Goal: Information Seeking & Learning: Learn about a topic

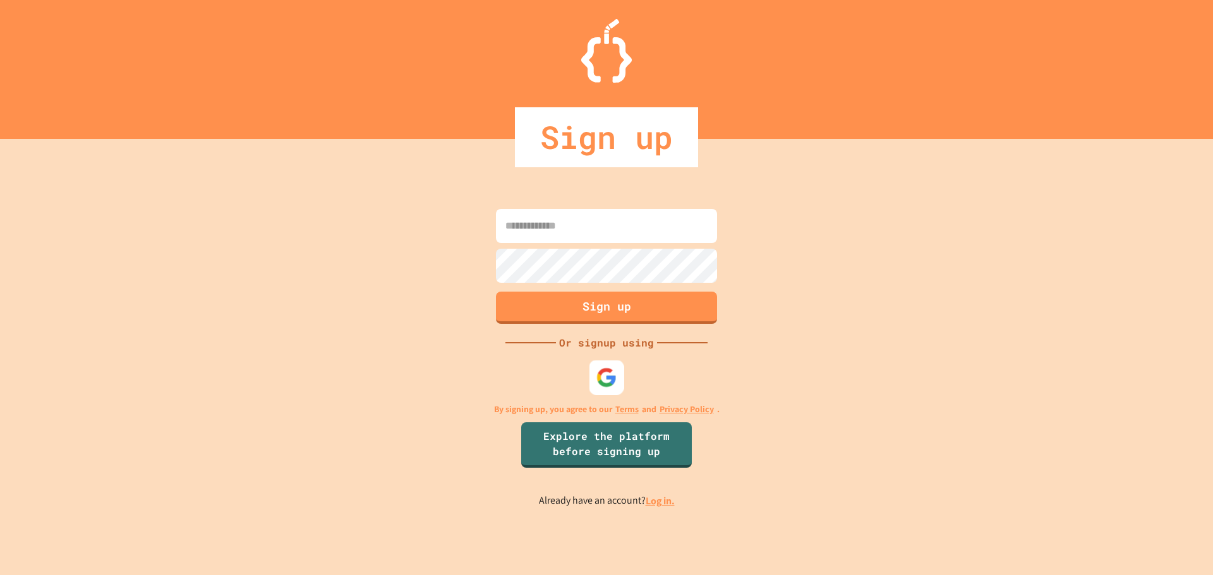
click at [613, 373] on img at bounding box center [606, 377] width 21 height 21
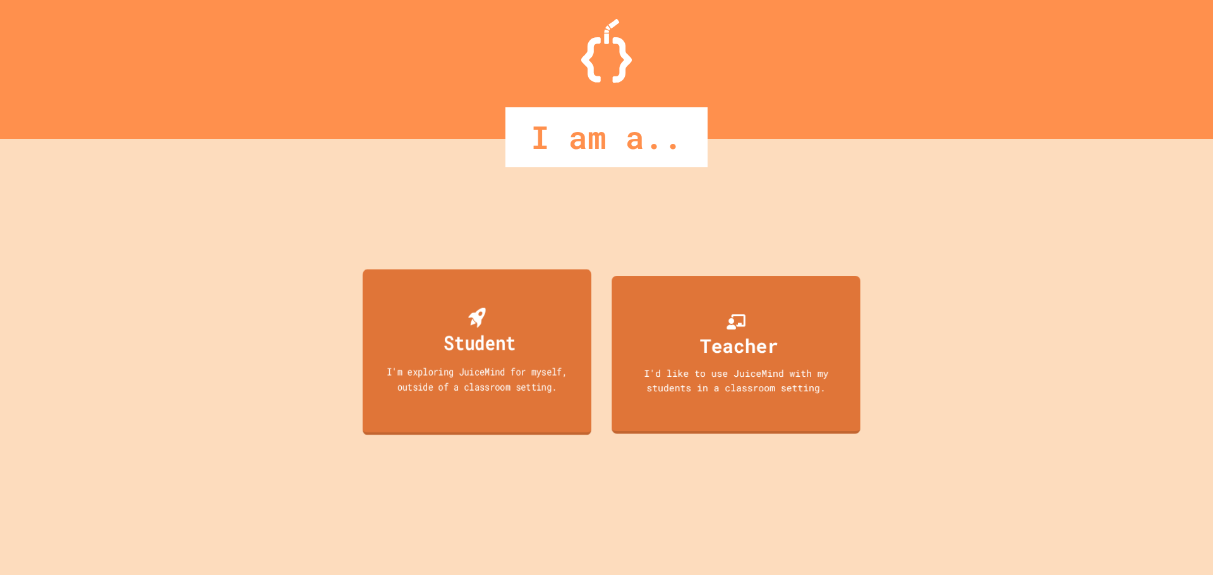
click at [510, 393] on div "I'm exploring JuiceMind for myself, outside of a classroom setting." at bounding box center [477, 379] width 206 height 30
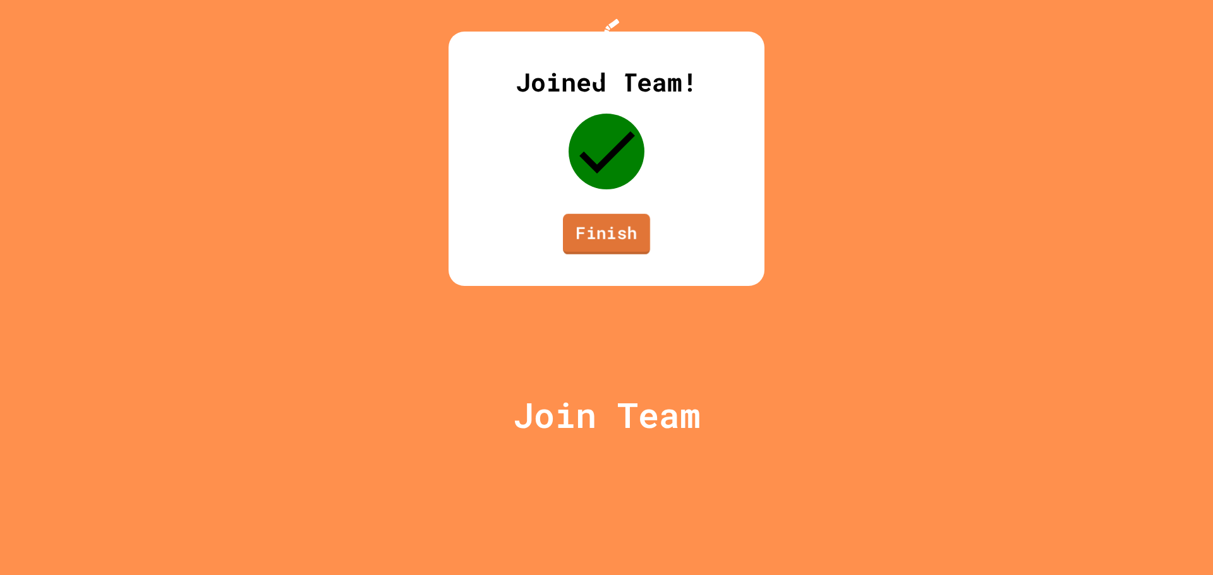
click at [629, 255] on link "Finish" at bounding box center [606, 234] width 87 height 40
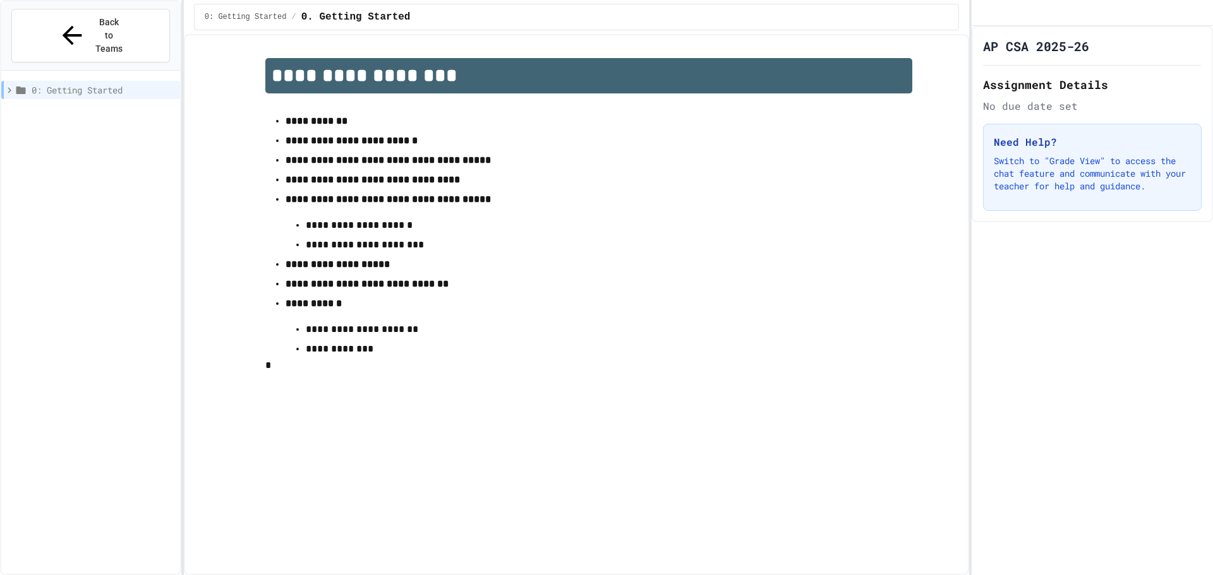
click at [1021, 267] on div "AP CSA 2025-26 Assignment Details No due date set Need Help? Switch to "Grade V…" at bounding box center [1091, 301] width 241 height 550
click at [285, 116] on li "**********" at bounding box center [588, 120] width 606 height 18
click at [159, 21] on button "Back to Teams" at bounding box center [90, 36] width 159 height 54
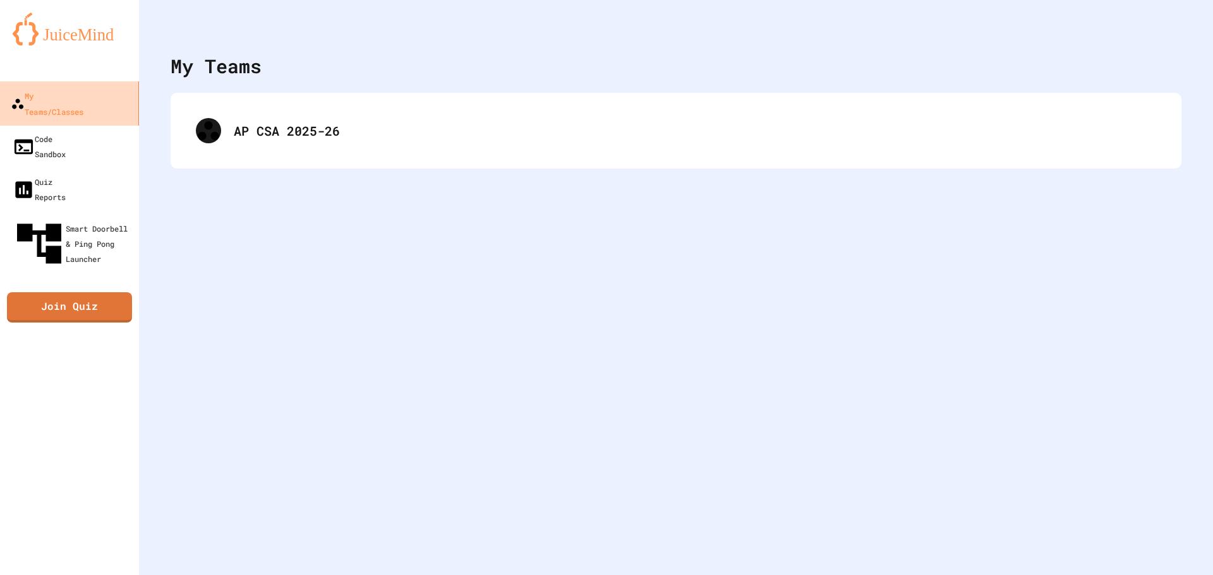
click at [69, 98] on div "My Teams/Classes" at bounding box center [47, 103] width 73 height 31
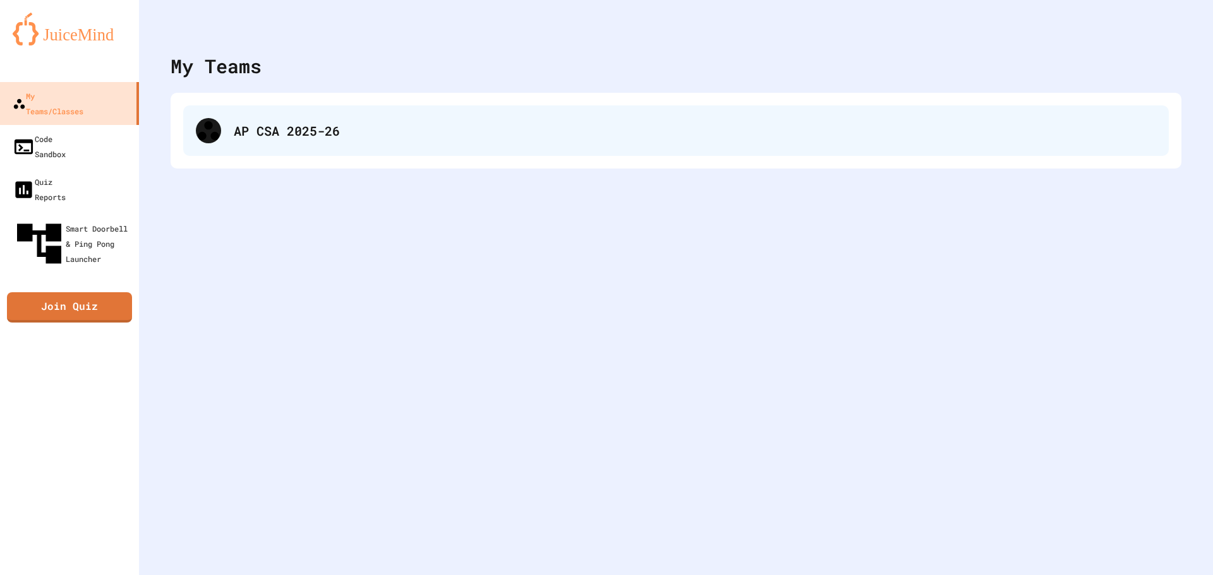
click at [299, 140] on div "AP CSA 2025-26" at bounding box center [675, 130] width 985 height 51
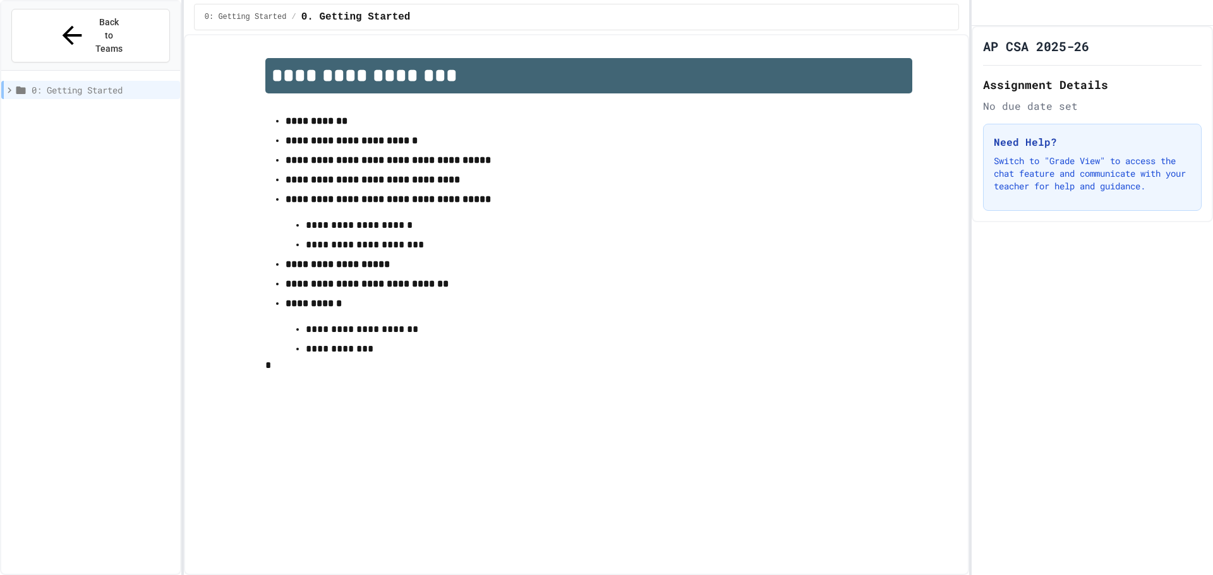
click at [1040, 93] on h2 "Assignment Details" at bounding box center [1092, 85] width 219 height 18
click at [1059, 165] on div "Need Help? Switch to "Grade View" to access the chat feature and communicate wi…" at bounding box center [1092, 167] width 219 height 87
click at [1046, 26] on div at bounding box center [1091, 13] width 241 height 26
click at [1051, 55] on h1 "AP CSA 2025-26" at bounding box center [1036, 46] width 106 height 18
click at [982, 13] on icon "My Account" at bounding box center [982, 13] width 0 height 0
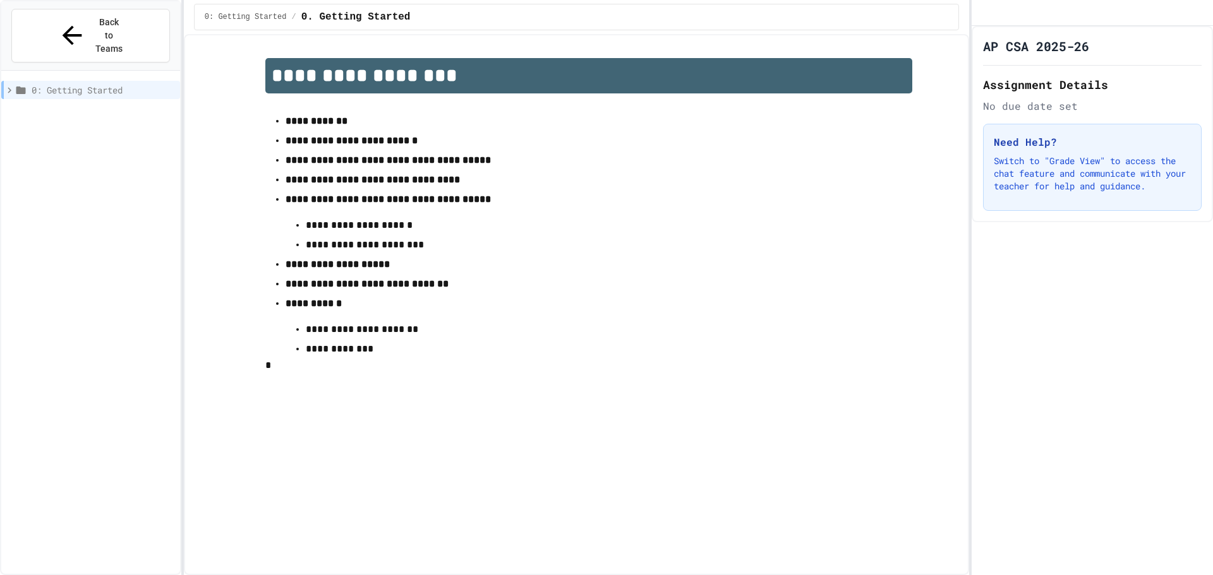
click at [933, 575] on div at bounding box center [606, 575] width 1213 height 0
click at [333, 16] on span "0. Getting Started" at bounding box center [355, 16] width 109 height 15
drag, startPoint x: 371, startPoint y: 122, endPoint x: 371, endPoint y: 136, distance: 13.9
click at [371, 123] on p "**********" at bounding box center [588, 121] width 606 height 16
click at [380, 183] on strong "**********" at bounding box center [372, 179] width 174 height 9
